Goal: Information Seeking & Learning: Learn about a topic

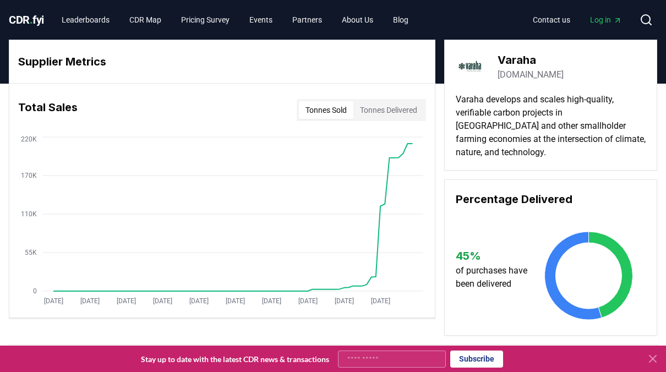
click at [399, 110] on button "Tonnes Delivered" at bounding box center [389, 110] width 70 height 18
click at [315, 110] on button "Tonnes Sold" at bounding box center [326, 110] width 55 height 18
click at [373, 109] on button "Tonnes Delivered" at bounding box center [389, 110] width 70 height 18
click at [288, 110] on div "Total Sales Tonnes Sold Tonnes Delivered" at bounding box center [222, 110] width 426 height 40
click at [310, 108] on button "Tonnes Sold" at bounding box center [326, 110] width 55 height 18
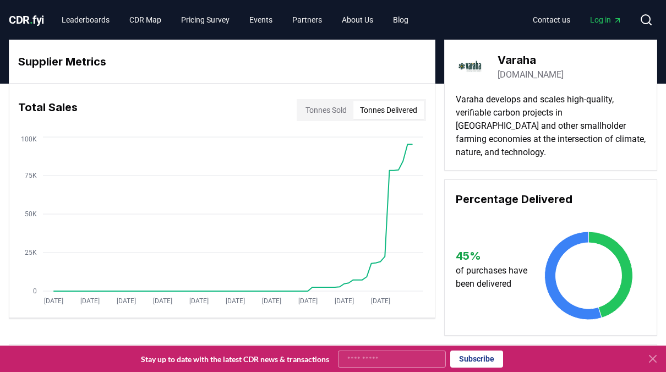
click at [391, 107] on button "Tonnes Delivered" at bounding box center [389, 110] width 70 height 18
click at [339, 108] on button "Tonnes Sold" at bounding box center [326, 110] width 55 height 18
click at [424, 106] on div "Tonnes Sold Tonnes Delivered" at bounding box center [361, 110] width 129 height 22
click at [398, 104] on button "Tonnes Delivered" at bounding box center [389, 110] width 70 height 18
click at [338, 116] on button "Tonnes Sold" at bounding box center [326, 110] width 55 height 18
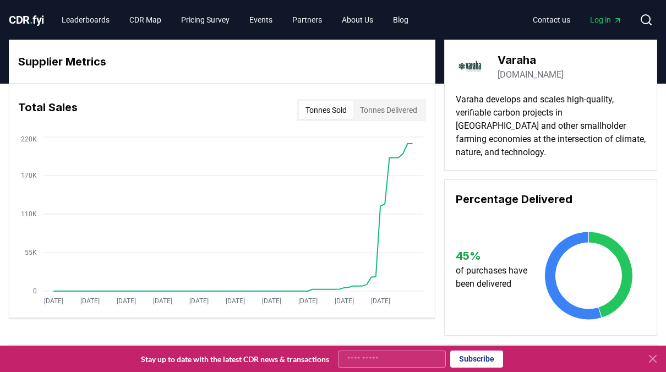
click at [388, 112] on button "Tonnes Delivered" at bounding box center [389, 110] width 70 height 18
click at [330, 109] on button "Tonnes Sold" at bounding box center [326, 110] width 55 height 18
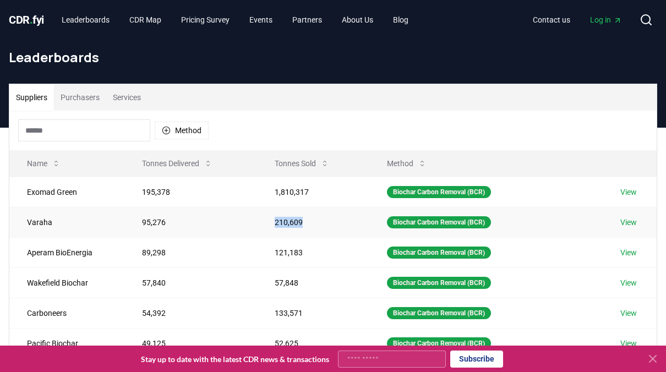
drag, startPoint x: 273, startPoint y: 221, endPoint x: 318, endPoint y: 213, distance: 46.0
click at [318, 213] on td "210,609" at bounding box center [313, 222] width 112 height 30
click at [294, 221] on td "210,609" at bounding box center [313, 222] width 112 height 30
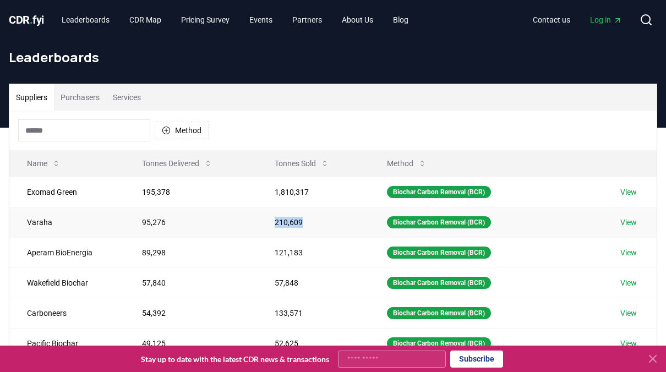
click at [294, 221] on td "210,609" at bounding box center [313, 222] width 112 height 30
